Goal: Information Seeking & Learning: Learn about a topic

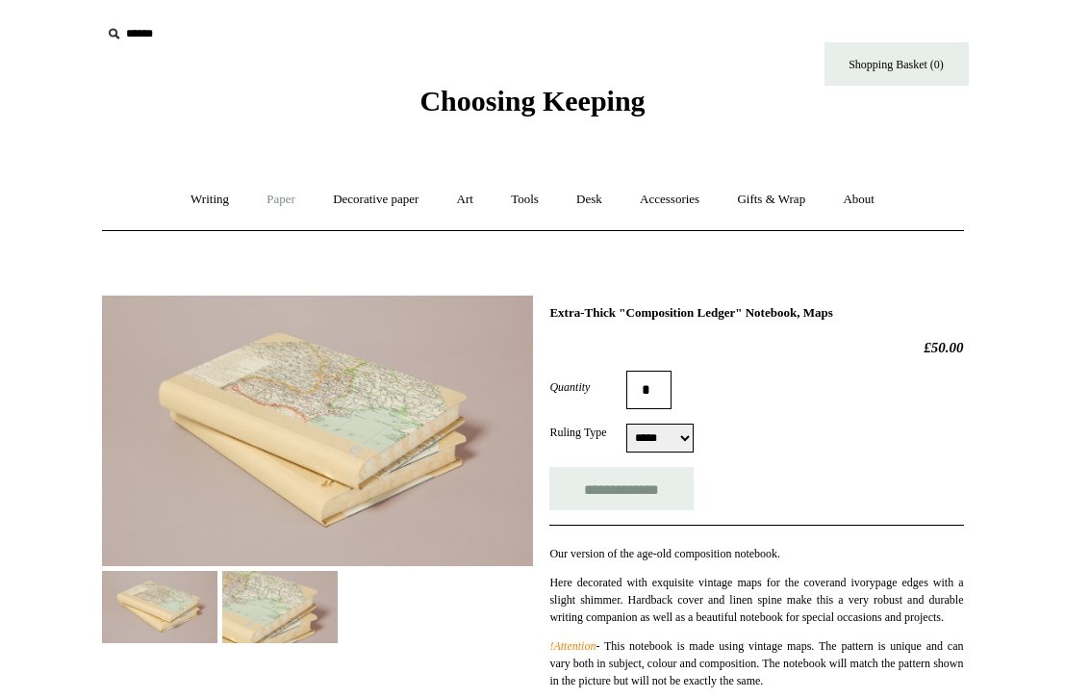
click at [249, 209] on link "Paper +" at bounding box center [281, 199] width 64 height 51
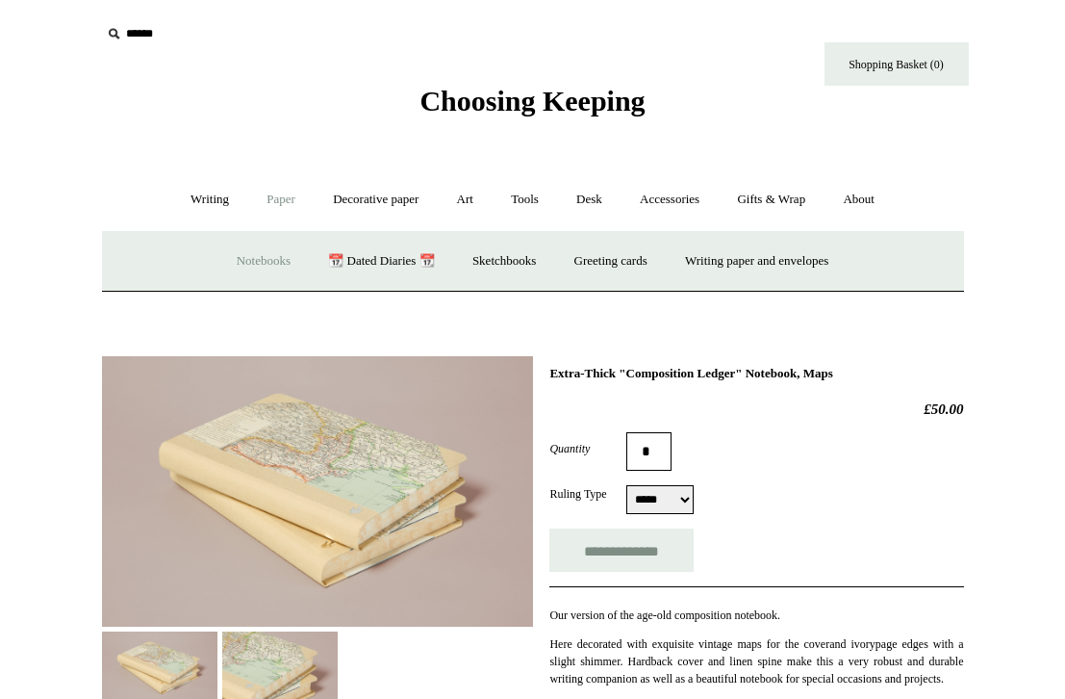
click at [249, 257] on link "Notebooks +" at bounding box center [263, 261] width 89 height 51
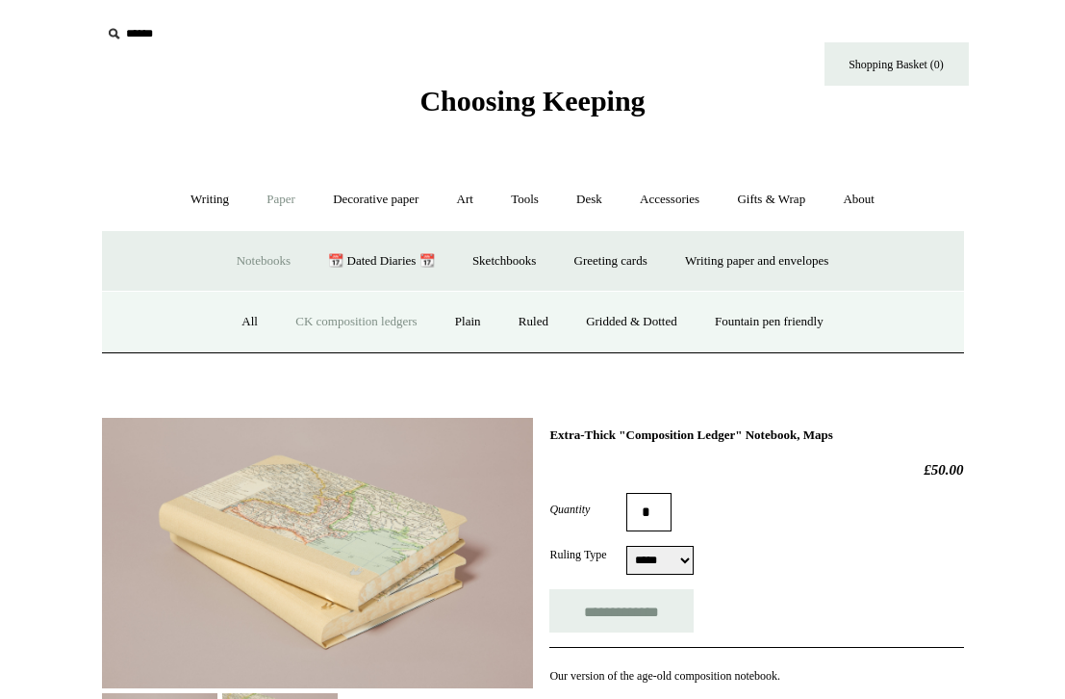
click at [324, 309] on link "CK composition ledgers" at bounding box center [356, 321] width 156 height 51
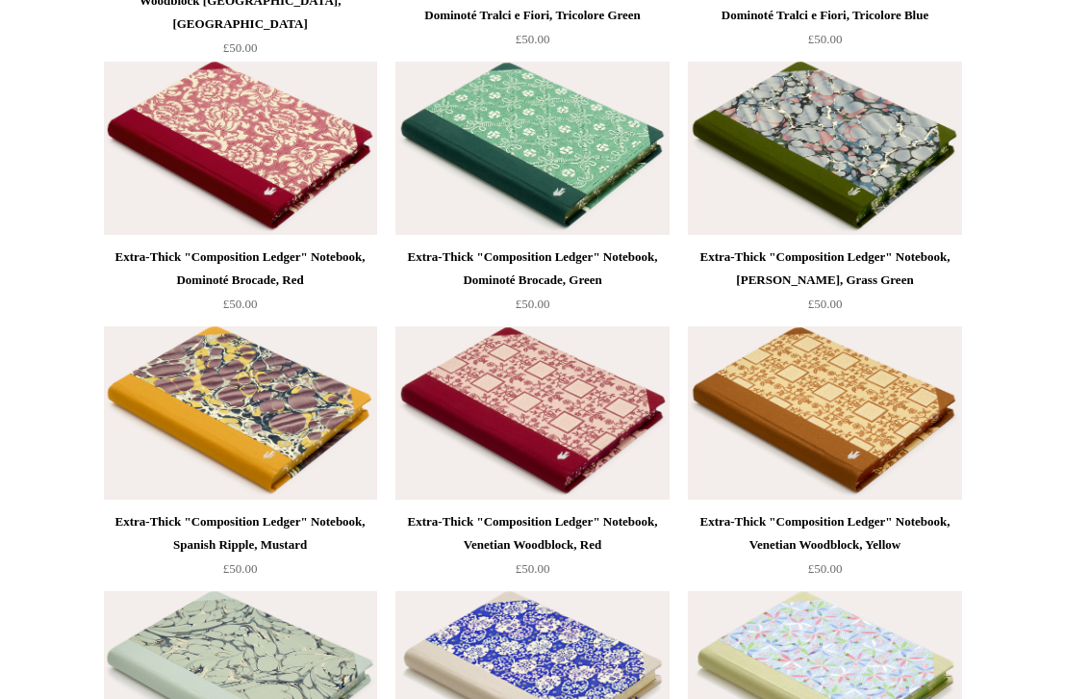
scroll to position [4087, 0]
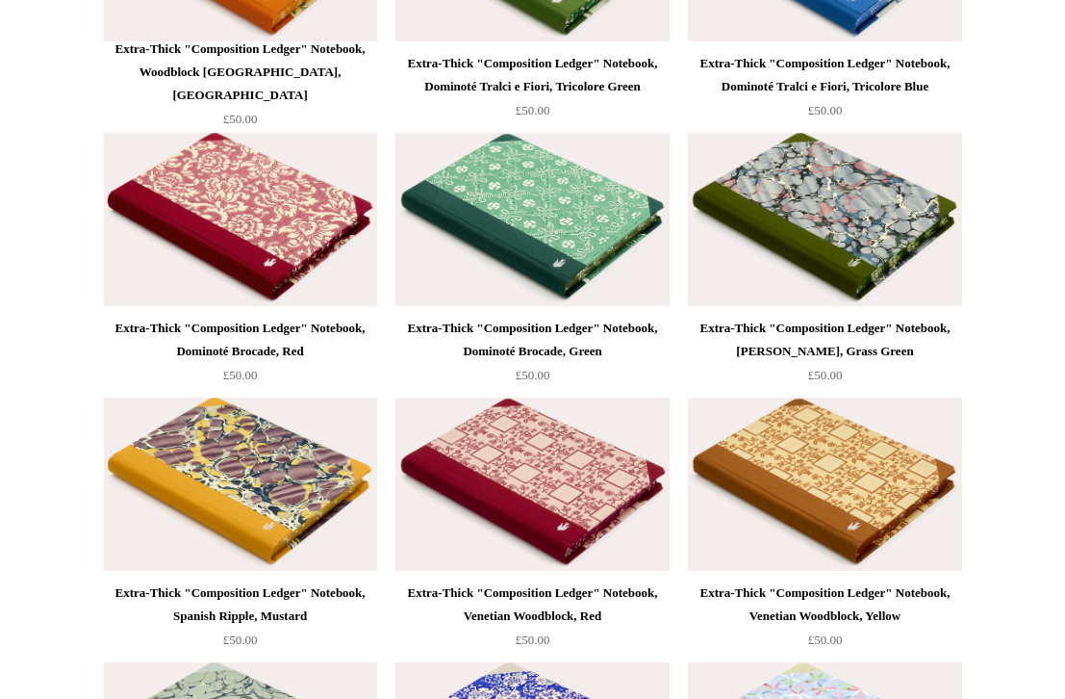
click at [162, 194] on img at bounding box center [240, 219] width 273 height 173
click at [607, 525] on img at bounding box center [532, 483] width 273 height 173
